Goal: Task Accomplishment & Management: Manage account settings

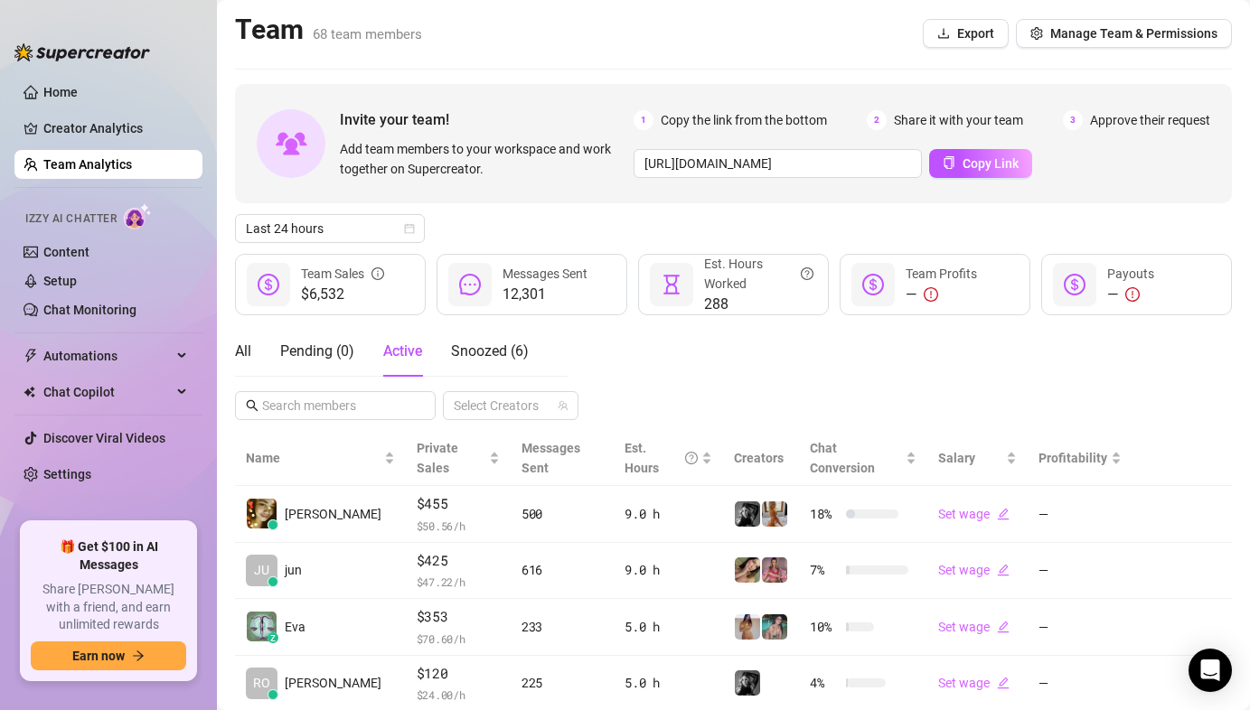
click at [695, 372] on div "All Pending ( 0 ) Active Snoozed ( 6 ) Select Creators" at bounding box center [733, 373] width 997 height 94
click at [514, 225] on div "Last 24 hours" at bounding box center [733, 228] width 997 height 29
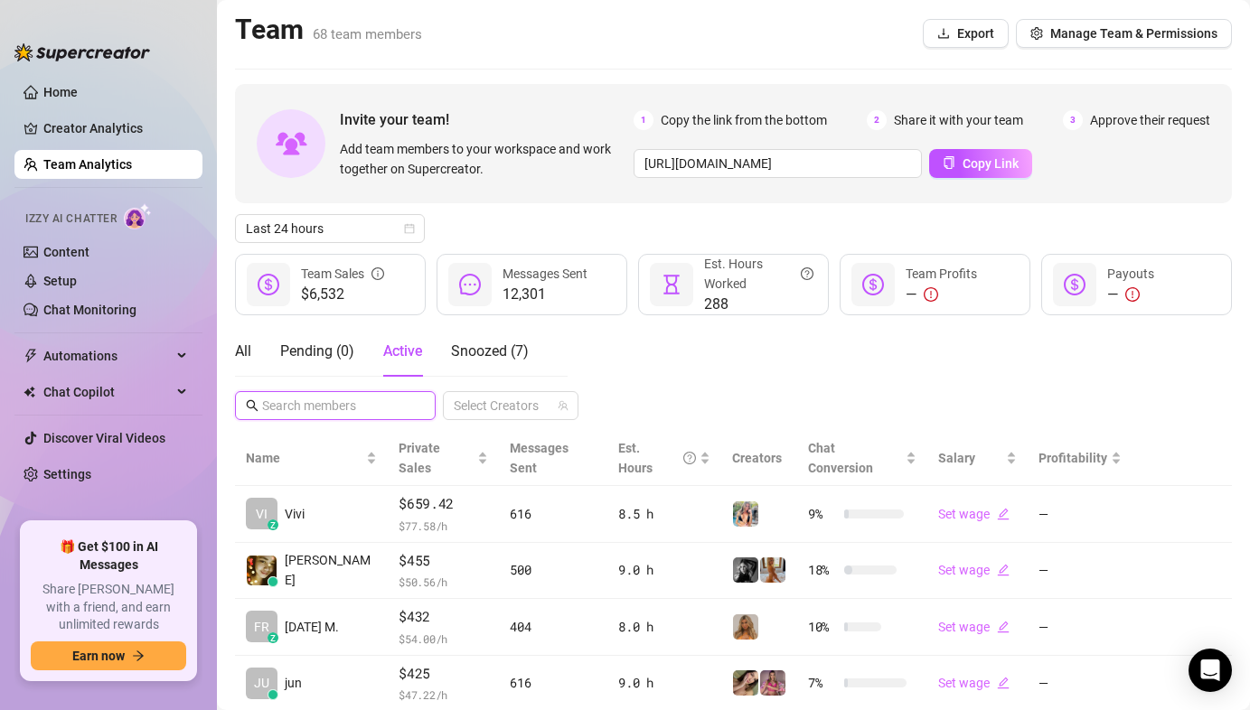
click at [310, 401] on input "text" at bounding box center [336, 406] width 148 height 20
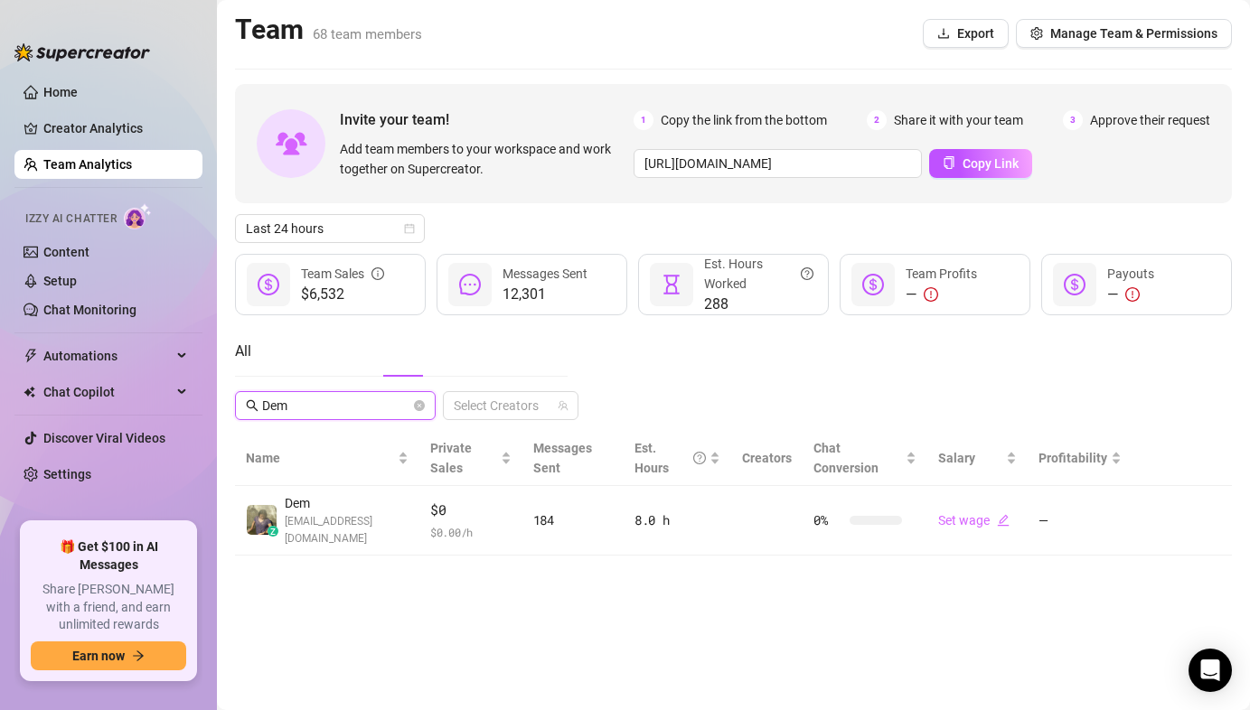
type input "Dem"
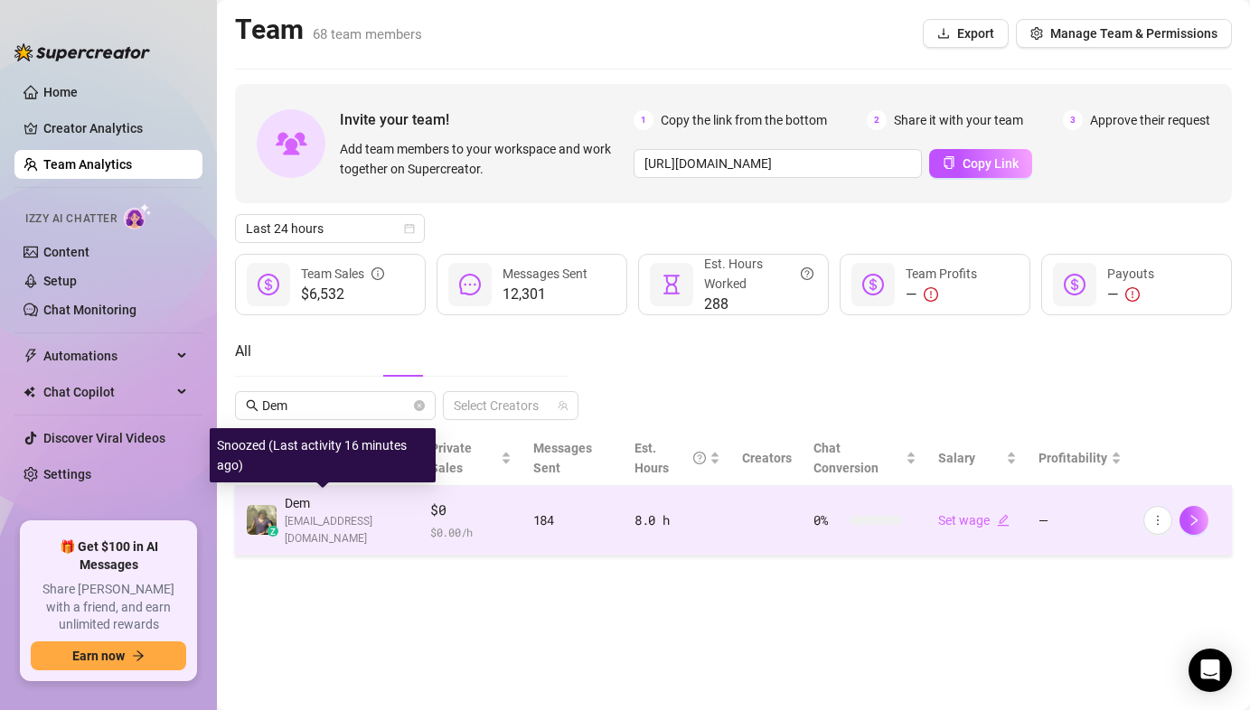
click at [256, 516] on img at bounding box center [262, 520] width 30 height 30
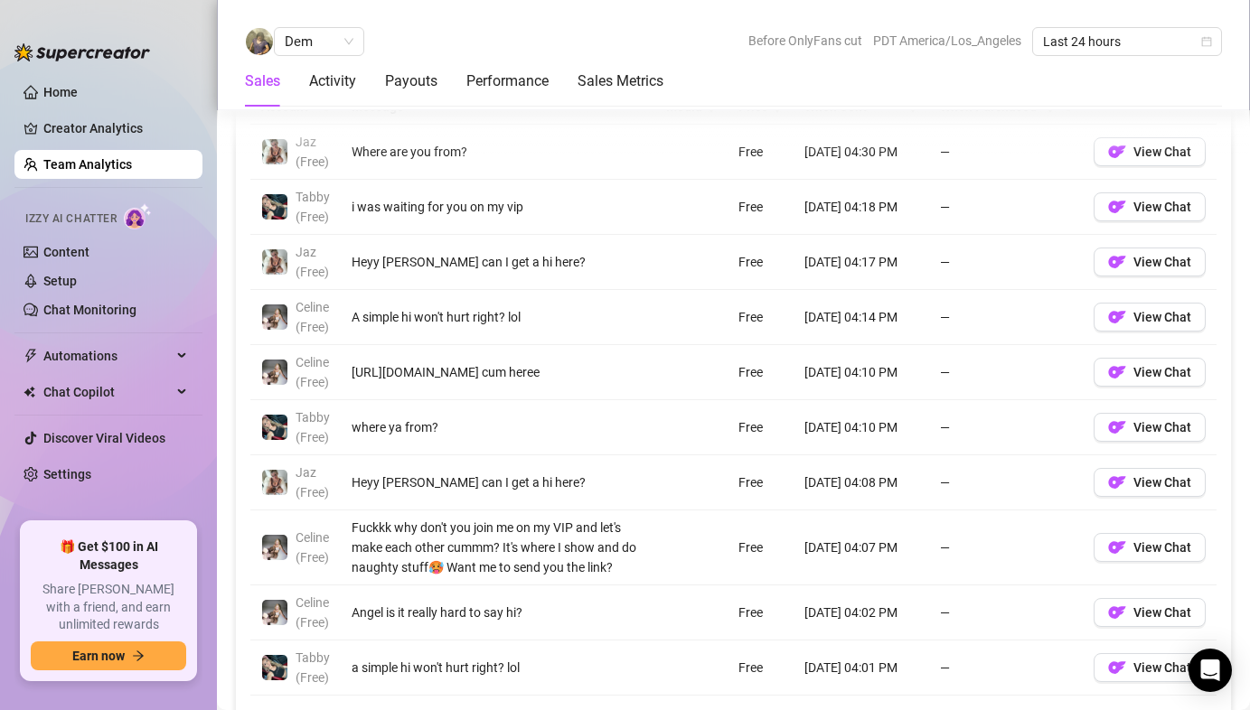
scroll to position [1213, 0]
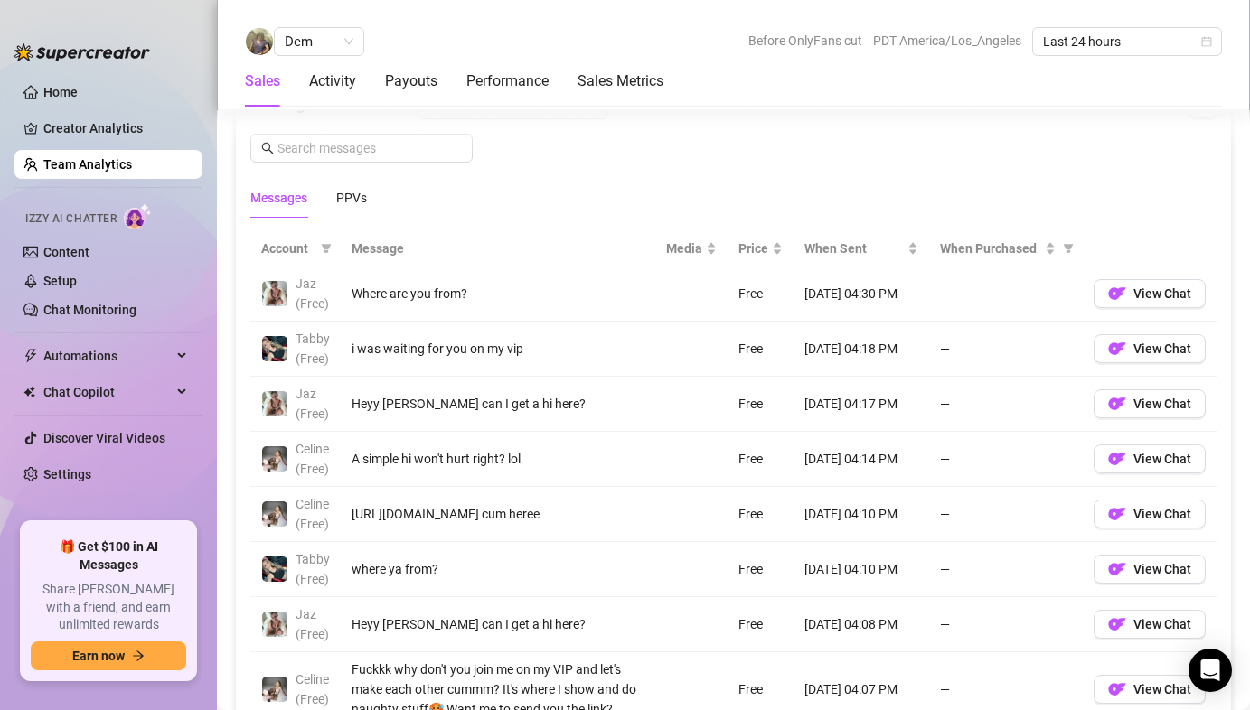
click at [102, 165] on link "Team Analytics" at bounding box center [87, 164] width 89 height 14
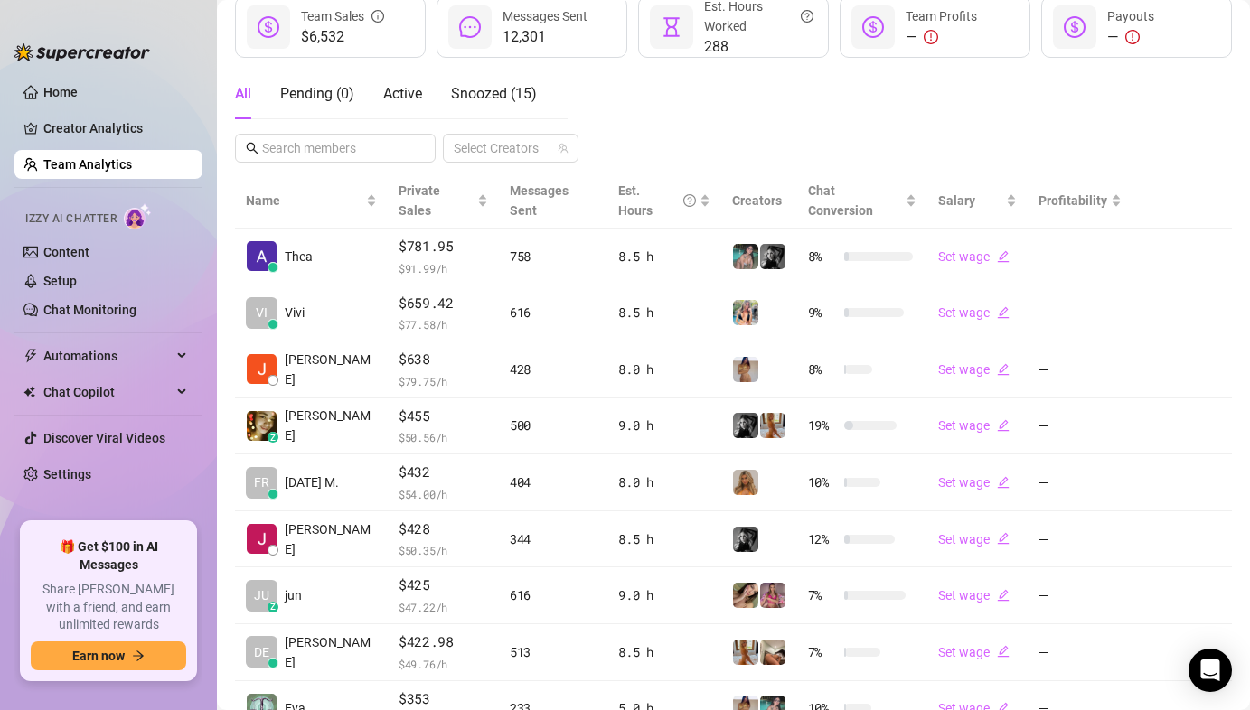
scroll to position [93, 0]
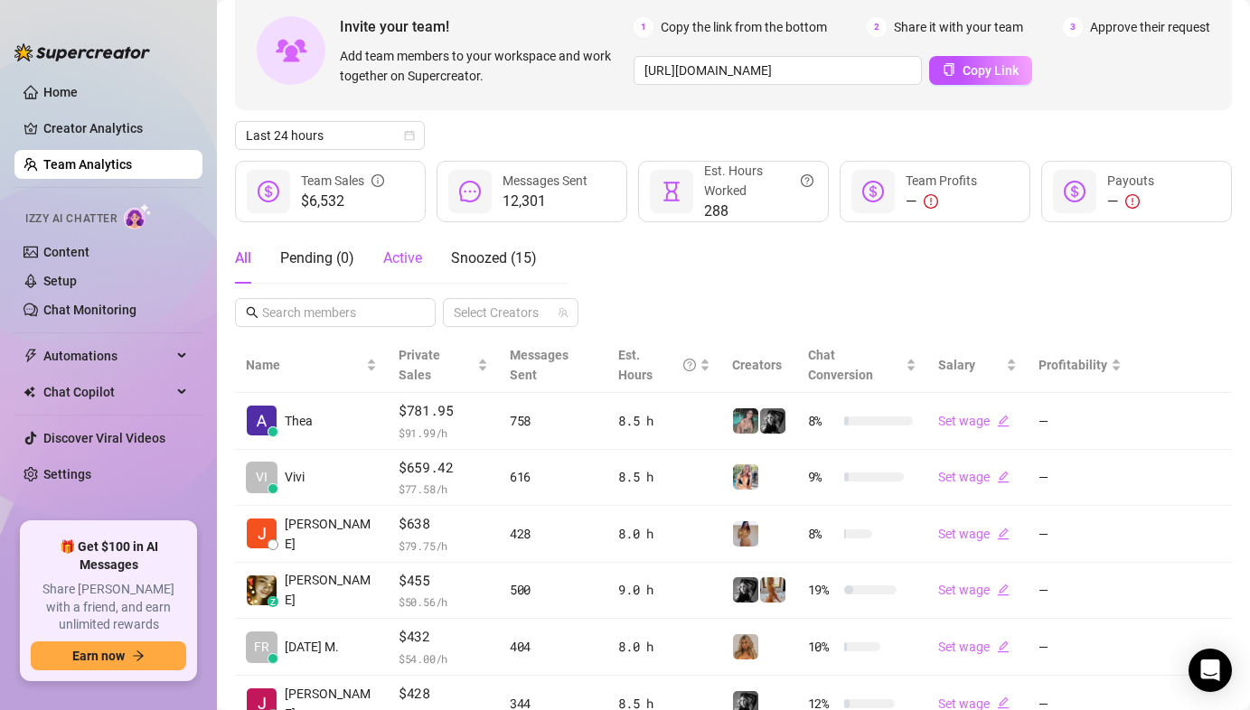
click at [415, 268] on div "Active" at bounding box center [402, 259] width 39 height 22
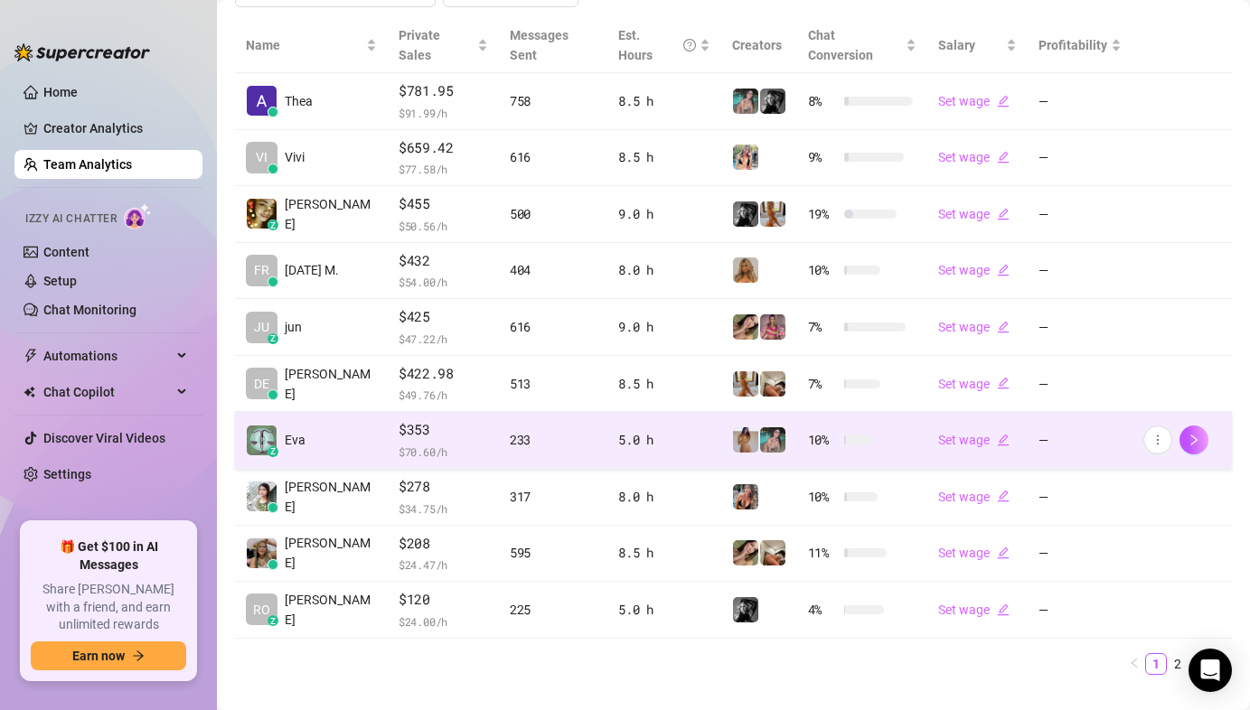
scroll to position [426, 0]
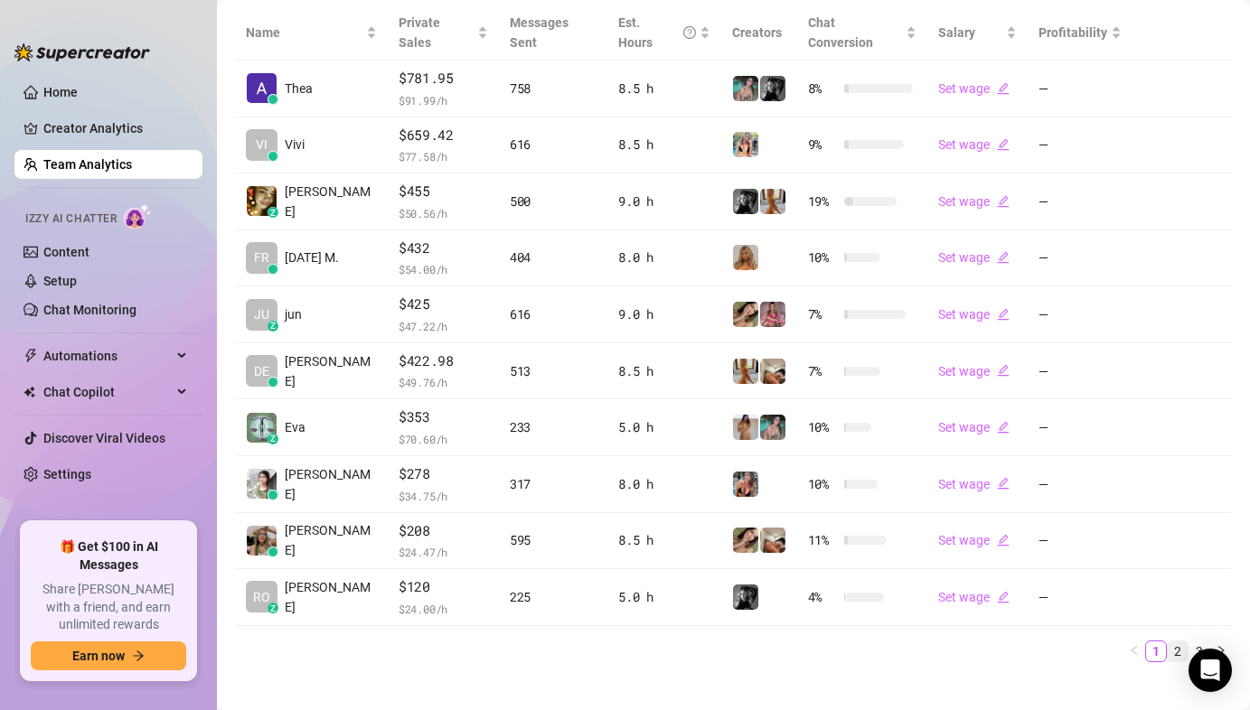
click at [1168, 642] on link "2" at bounding box center [1178, 652] width 20 height 20
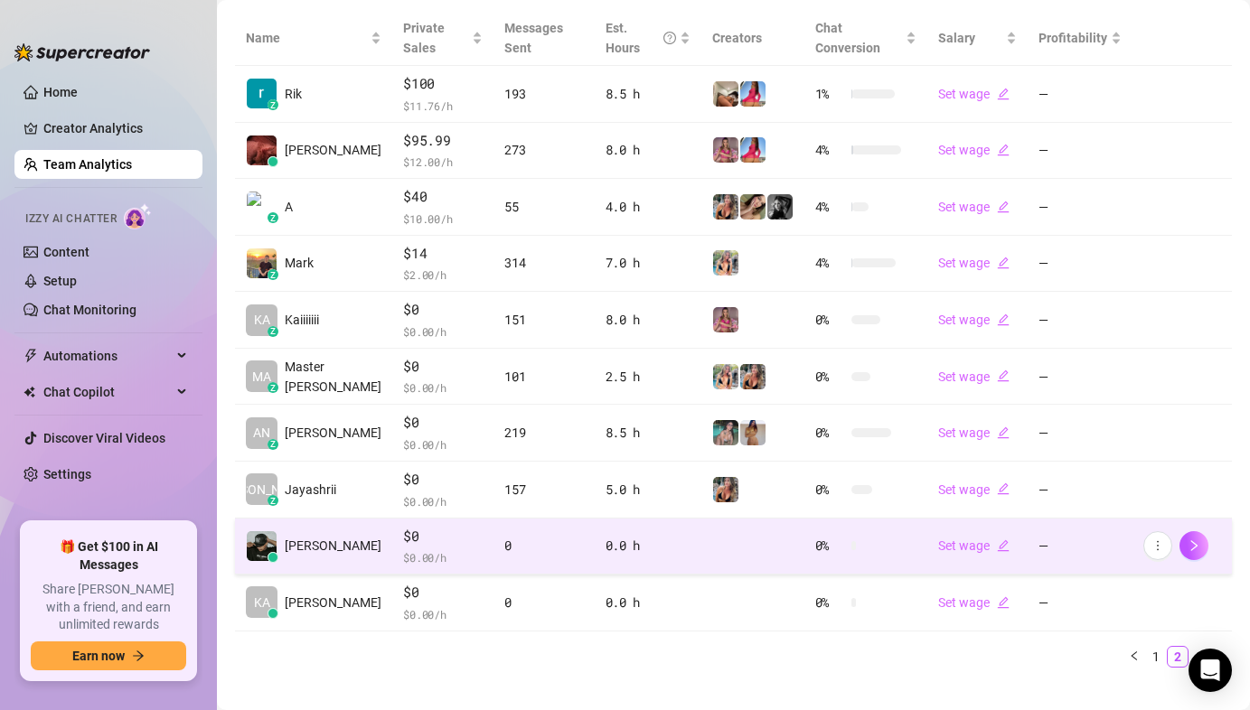
scroll to position [421, 0]
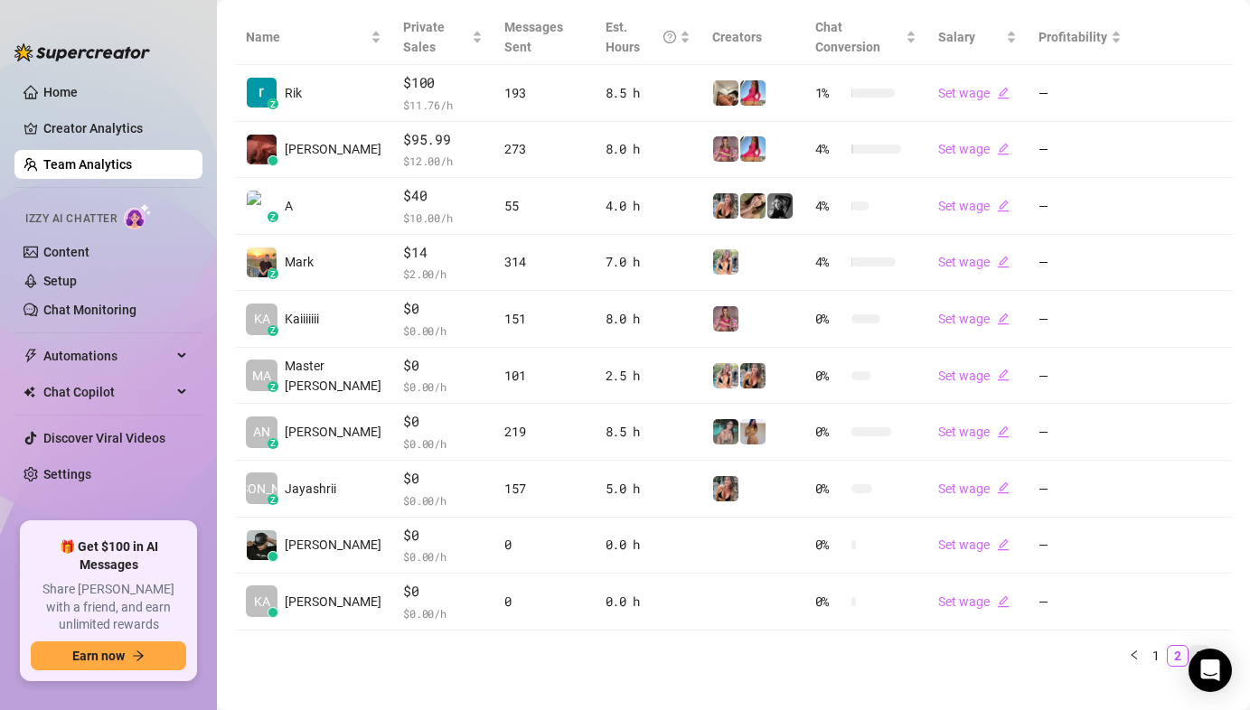
click at [1189, 646] on link "3" at bounding box center [1199, 656] width 20 height 20
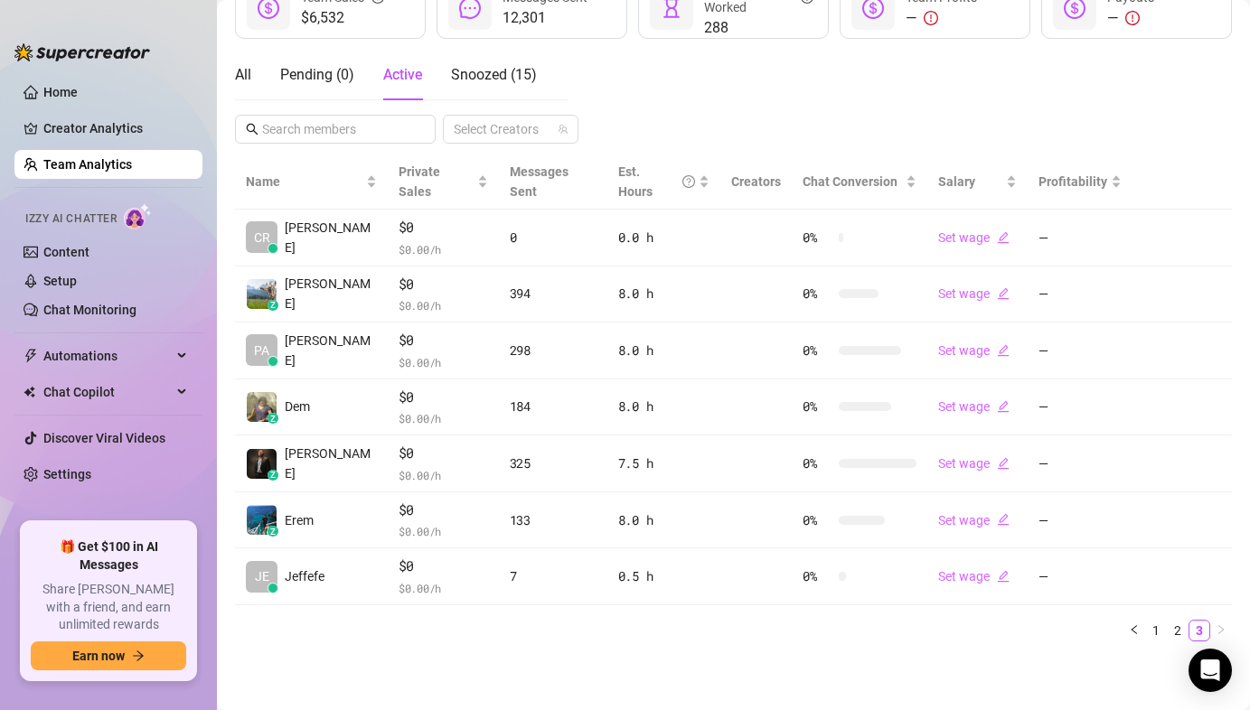
scroll to position [257, 0]
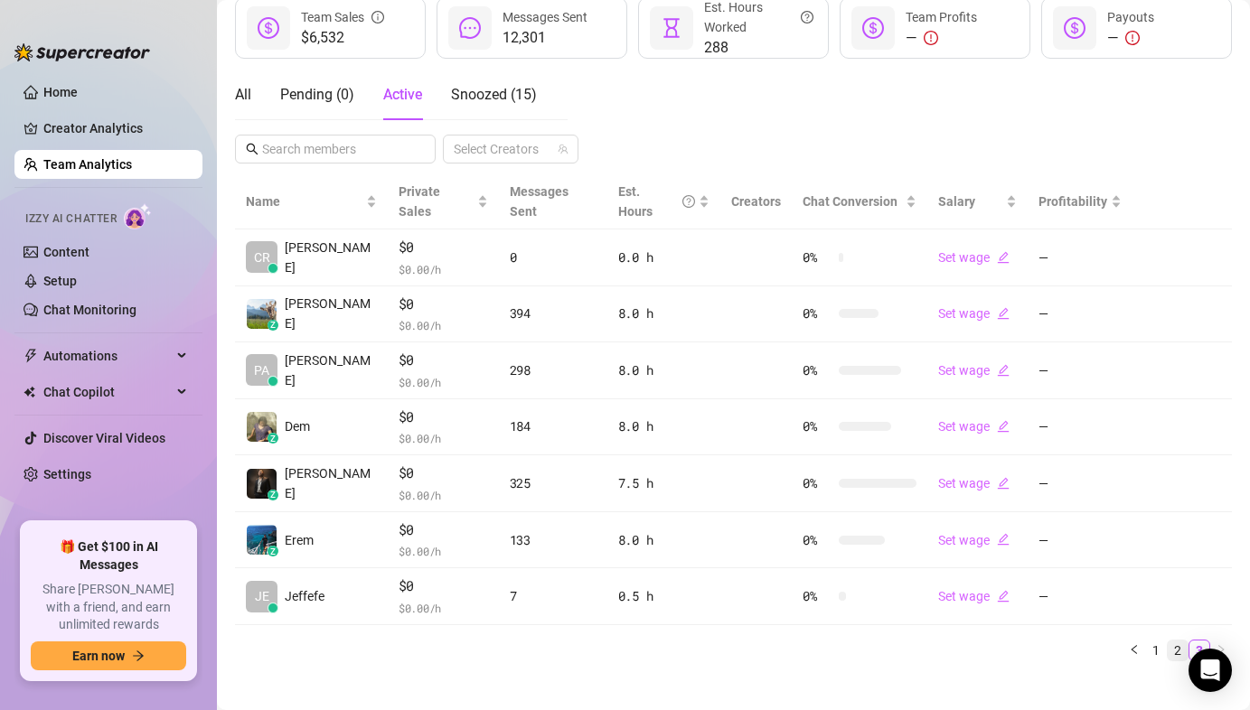
click at [1168, 641] on link "2" at bounding box center [1178, 651] width 20 height 20
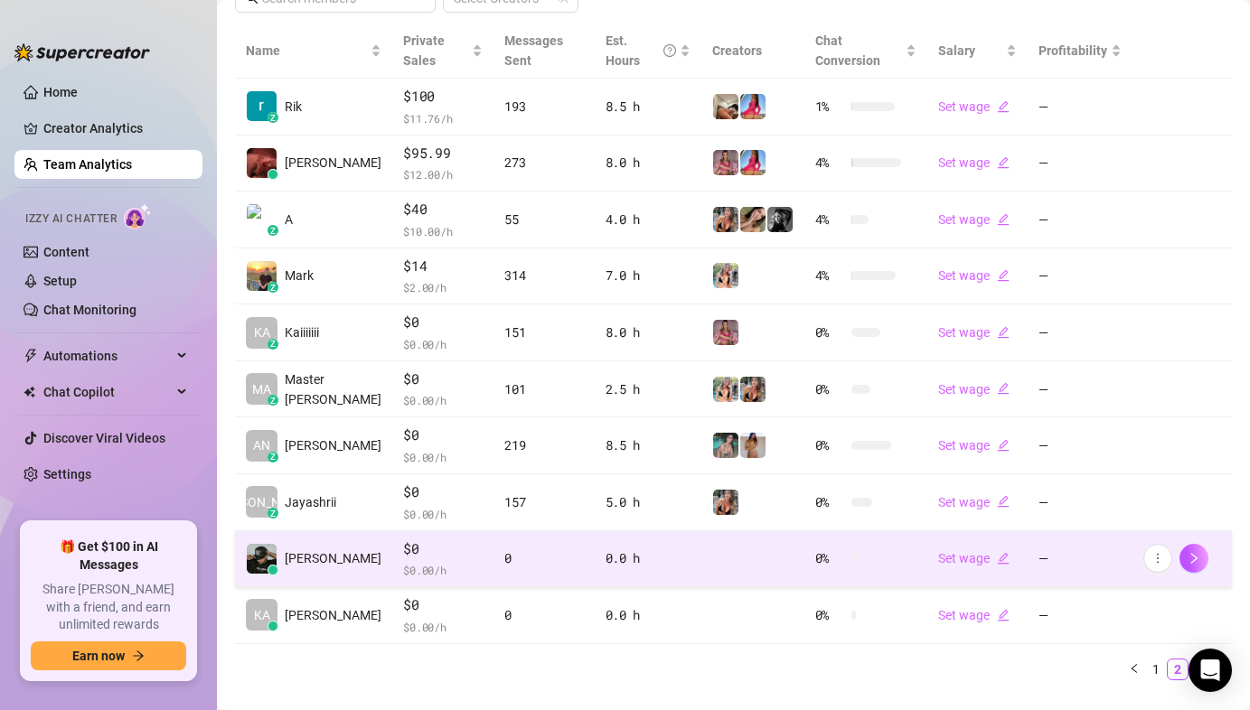
scroll to position [426, 0]
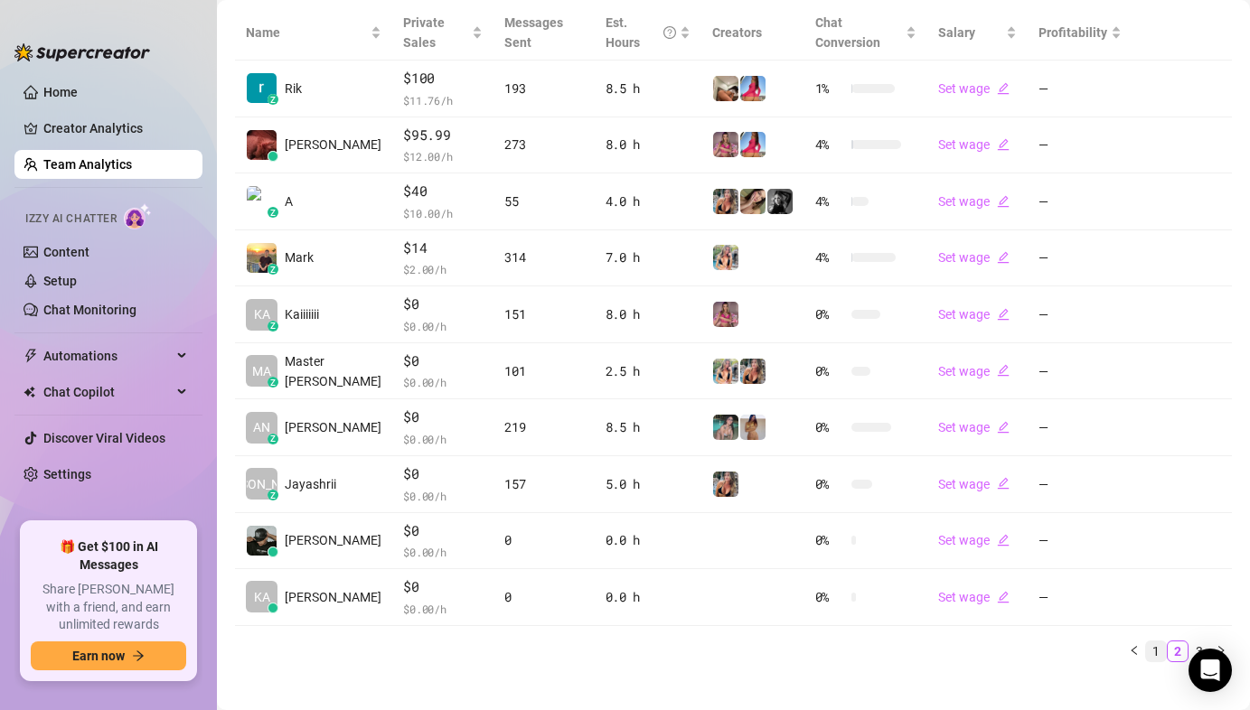
click at [1147, 642] on link "1" at bounding box center [1156, 652] width 20 height 20
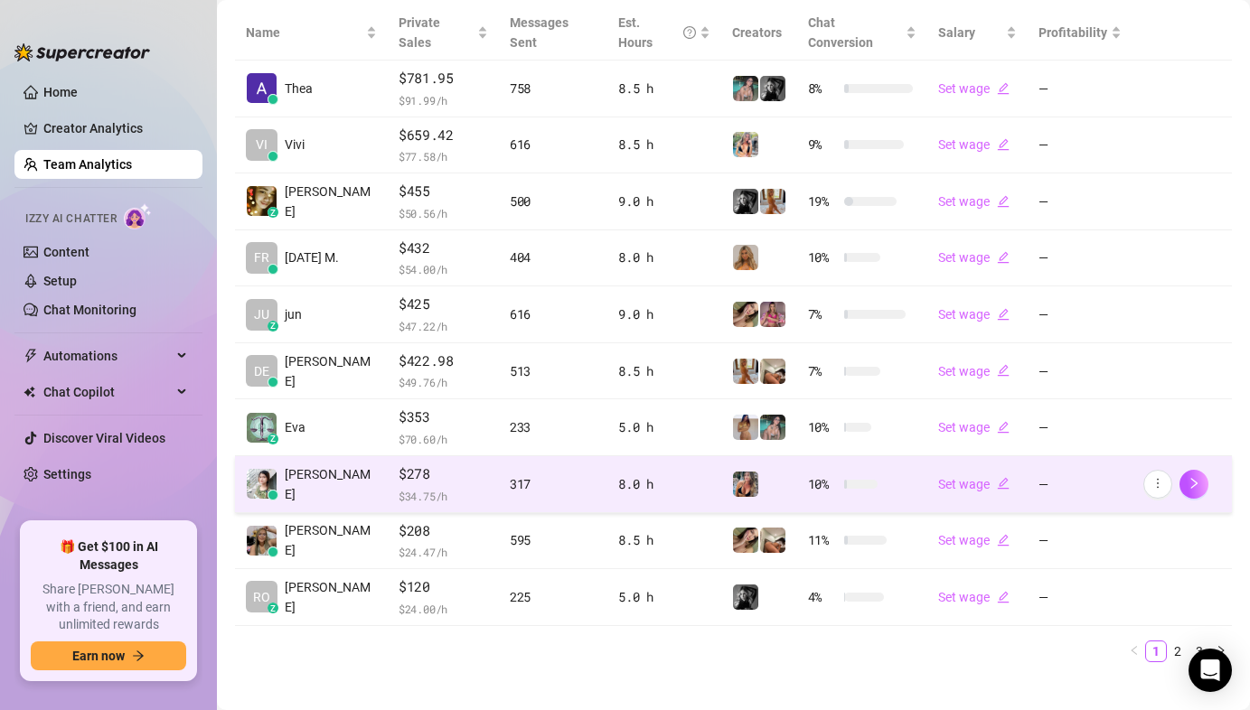
scroll to position [259, 0]
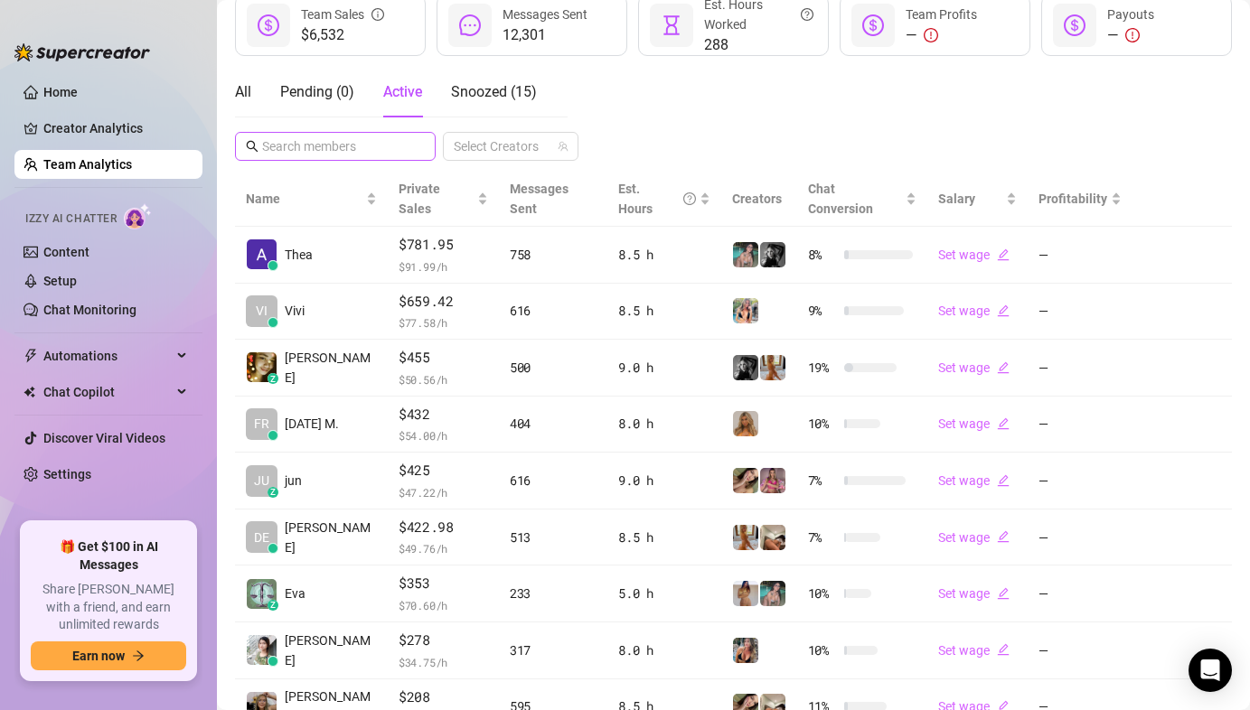
click at [375, 133] on span at bounding box center [335, 146] width 201 height 29
click at [372, 142] on input "text" at bounding box center [336, 146] width 148 height 20
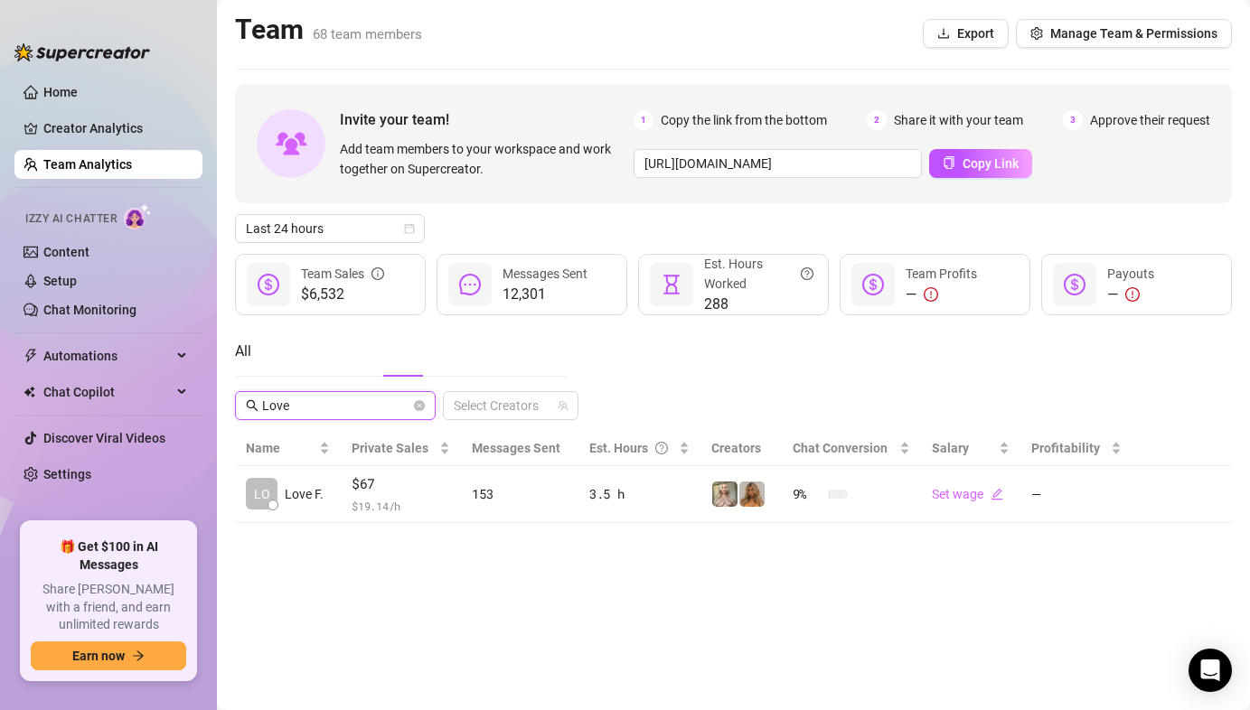
scroll to position [0, 0]
type input "Love"
click at [345, 14] on h2 "Team 68 team members" at bounding box center [328, 30] width 187 height 34
